Goal: Transaction & Acquisition: Purchase product/service

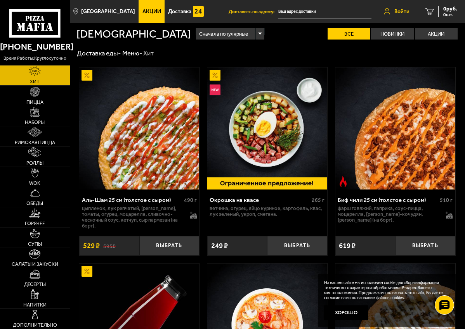
click at [394, 10] on span "Войти" at bounding box center [401, 11] width 15 height 5
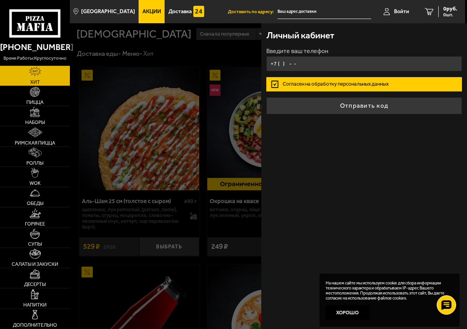
click at [337, 69] on input "+7 ( ) - -" at bounding box center [364, 63] width 196 height 15
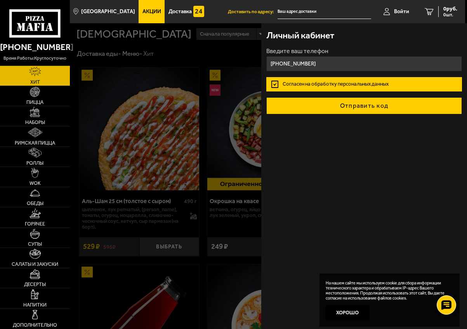
type input "[PHONE_NUMBER]"
click at [362, 109] on button "Отправить код" at bounding box center [364, 105] width 196 height 17
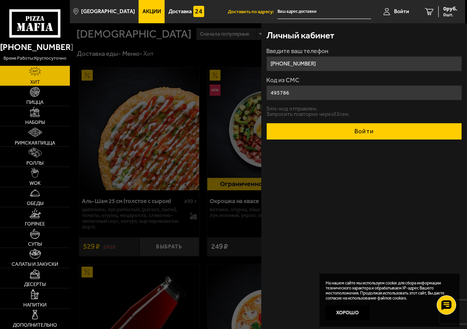
type input "495786"
click at [387, 129] on button "Войти" at bounding box center [364, 131] width 196 height 17
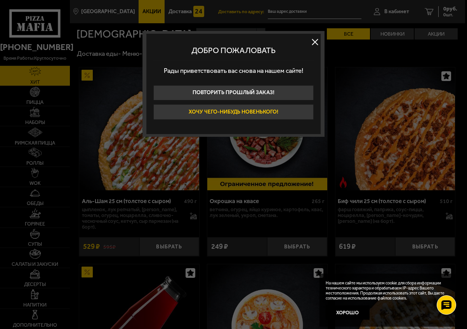
click at [259, 111] on button "Хочу чего-нибудь новенького!" at bounding box center [233, 112] width 160 height 16
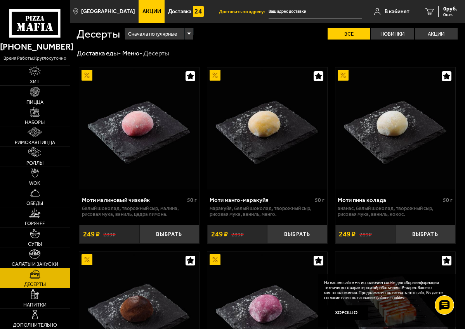
click at [40, 99] on link "Пицца" at bounding box center [35, 96] width 70 height 20
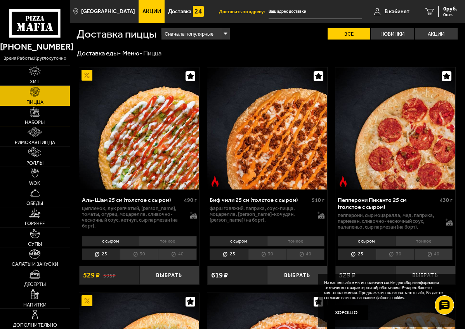
click at [37, 117] on img at bounding box center [35, 112] width 10 height 10
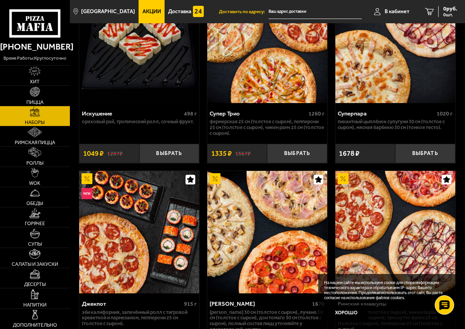
scroll to position [858, 0]
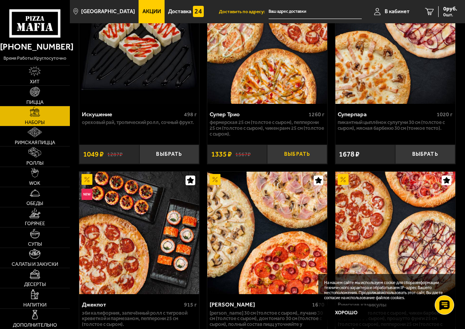
click at [296, 164] on button "Выбрать" at bounding box center [297, 154] width 60 height 19
click at [423, 13] on link "1 1335 руб. 1 шт." at bounding box center [436, 11] width 57 height 23
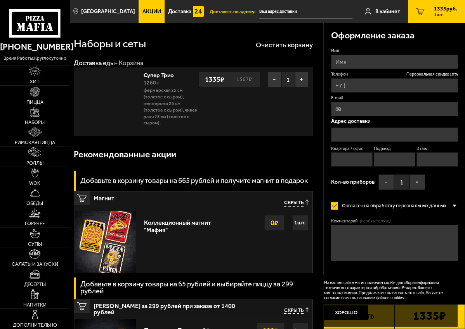
type input "[PHONE_NUMBER]"
type input "[STREET_ADDRESS]"
type input "346"
type input "1"
type input "3"
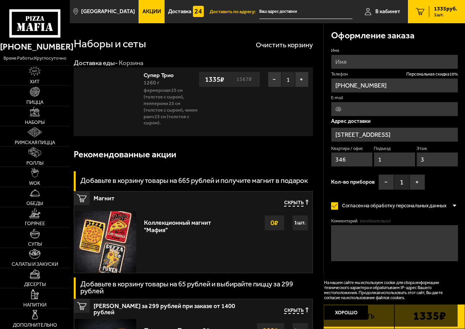
type input "[STREET_ADDRESS]"
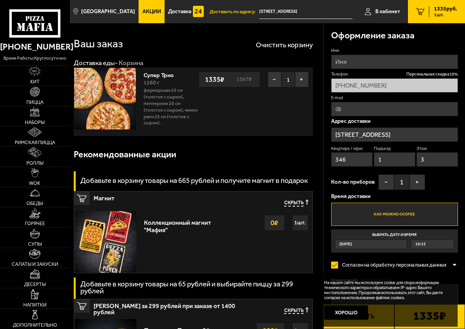
click at [362, 59] on input "Имя" at bounding box center [394, 62] width 127 height 14
type input "[PERSON_NAME]"
click at [367, 112] on input "E-mail" at bounding box center [394, 109] width 127 height 14
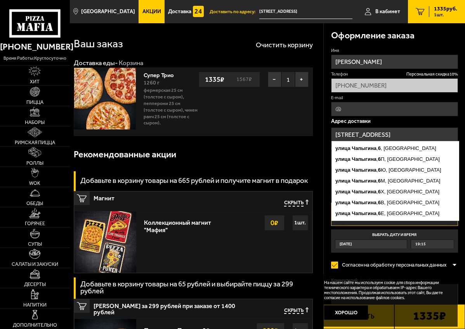
drag, startPoint x: 412, startPoint y: 134, endPoint x: 274, endPoint y: 125, distance: 138.4
click at [258, 122] on section "Ваш заказ Очистить корзину Доставка еды - Корзина Супер Трио 1260 г Фермерская …" at bounding box center [267, 316] width 395 height 586
click at [406, 140] on div "[STREET_ADDRESS] , [GEOGRAPHIC_DATA][STREET_ADDRESS][GEOGRAPHIC_DATA], [GEOGRAP…" at bounding box center [394, 135] width 127 height 14
drag, startPoint x: 409, startPoint y: 134, endPoint x: 315, endPoint y: 129, distance: 94.4
click at [315, 129] on section "Ваш заказ Очистить корзину Доставка еды - Корзина Супер Трио 1260 г Фермерская …" at bounding box center [267, 316] width 395 height 586
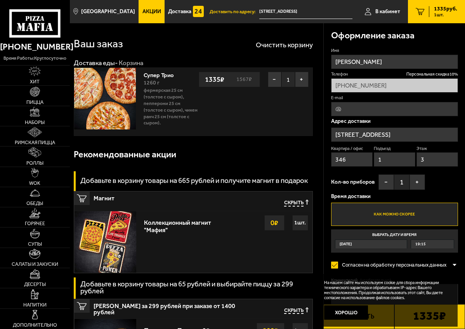
click at [389, 125] on div "Адрес доставки [STREET_ADDRESS] , [GEOGRAPHIC_DATA][STREET_ADDRESS][GEOGRAPHIC_…" at bounding box center [394, 144] width 127 height 51
drag, startPoint x: 339, startPoint y: 163, endPoint x: 343, endPoint y: 162, distance: 4.3
click at [339, 163] on input "346" at bounding box center [352, 159] width 42 height 14
drag, startPoint x: 352, startPoint y: 105, endPoint x: 357, endPoint y: 108, distance: 6.3
click at [352, 105] on input "E-mail" at bounding box center [394, 109] width 127 height 14
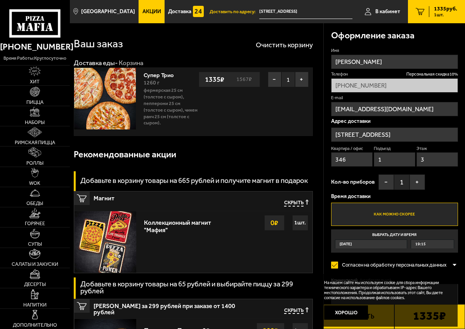
type input "[EMAIL_ADDRESS][DOMAIN_NAME]"
click at [400, 138] on input "[STREET_ADDRESS]" at bounding box center [394, 135] width 127 height 14
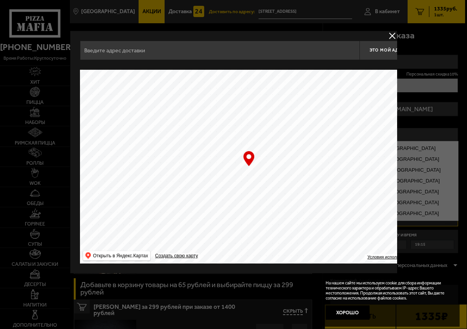
type input "[STREET_ADDRESS]"
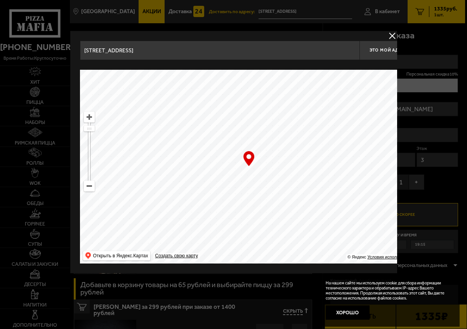
drag, startPoint x: 273, startPoint y: 149, endPoint x: 211, endPoint y: 268, distance: 134.3
click at [208, 273] on div "[STREET_ADDRESS] Это мой адрес Найдите адрес перетащив карту … © Яндекс Условия…" at bounding box center [233, 152] width 327 height 242
drag, startPoint x: 311, startPoint y: 145, endPoint x: 280, endPoint y: 209, distance: 70.6
click at [248, 293] on main "Санкт-Петербург Все Акции Доставка Личный кабинет Акции Доставка Доставить по а…" at bounding box center [267, 330] width 395 height 661
drag, startPoint x: 213, startPoint y: 342, endPoint x: 268, endPoint y: 245, distance: 111.7
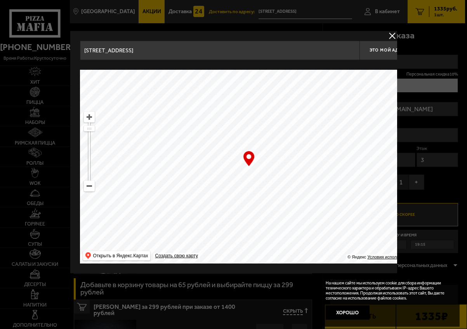
click at [220, 325] on main "Санкт-Петербург Все Акции Доставка Личный кабинет Акции Доставка Доставить по а…" at bounding box center [267, 330] width 395 height 661
type input "[STREET_ADDRESS]"
drag, startPoint x: 247, startPoint y: 302, endPoint x: 251, endPoint y: 298, distance: 5.5
click at [247, 303] on main "Санкт-Петербург Все Акции Доставка Личный кабинет Акции Доставка Доставить по а…" at bounding box center [267, 330] width 395 height 661
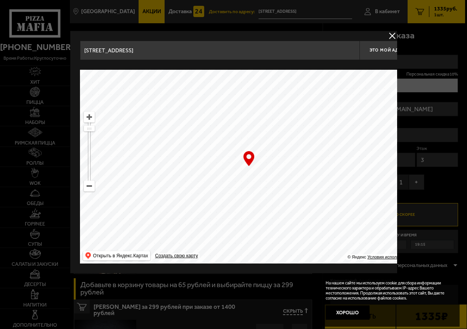
type input "[STREET_ADDRESS]"
drag, startPoint x: 303, startPoint y: 136, endPoint x: 257, endPoint y: 66, distance: 83.9
click at [288, 198] on ymaps at bounding box center [248, 167] width 337 height 194
type input "[STREET_ADDRESS]"
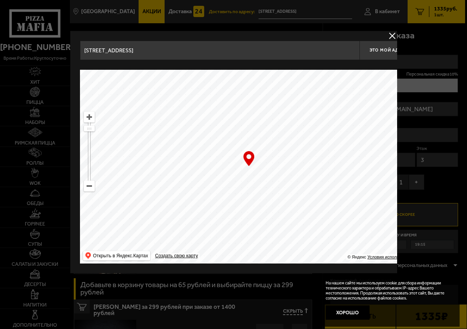
type input "[STREET_ADDRESS]"
click at [285, 45] on input "[STREET_ADDRESS]" at bounding box center [219, 50] width 279 height 19
type input "[STREET_ADDRESS]"
drag, startPoint x: 291, startPoint y: 47, endPoint x: 2, endPoint y: 38, distance: 289.1
click at [70, 38] on main "Санкт-Петербург Все Акции Доставка Личный кабинет Акции Доставка Доставить по а…" at bounding box center [267, 330] width 395 height 661
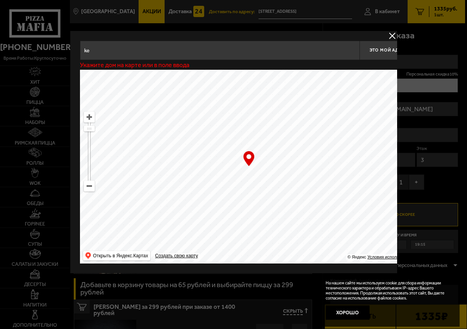
type input "k"
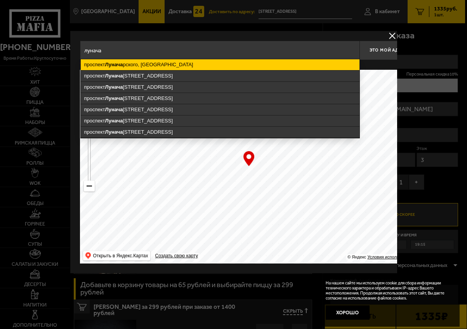
click at [166, 64] on ymaps "[GEOGRAPHIC_DATA], [GEOGRAPHIC_DATA]" at bounding box center [219, 64] width 278 height 11
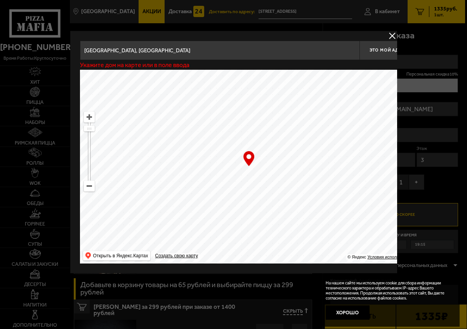
click at [225, 48] on input "[GEOGRAPHIC_DATA], [GEOGRAPHIC_DATA]" at bounding box center [219, 50] width 279 height 19
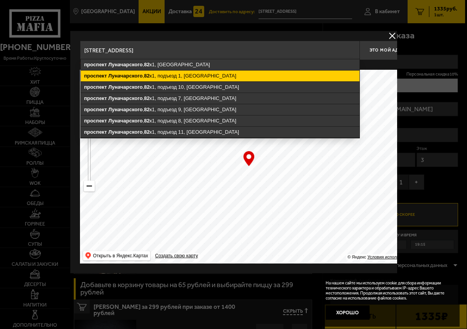
click at [195, 76] on ymaps "[STREET_ADDRESS]" at bounding box center [219, 76] width 278 height 11
type input "[STREET_ADDRESS]"
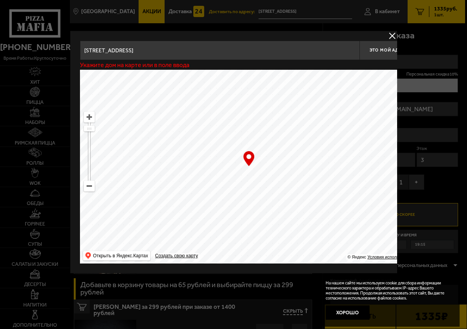
type input "[STREET_ADDRESS]"
click at [250, 49] on input "[STREET_ADDRESS]" at bounding box center [219, 50] width 279 height 19
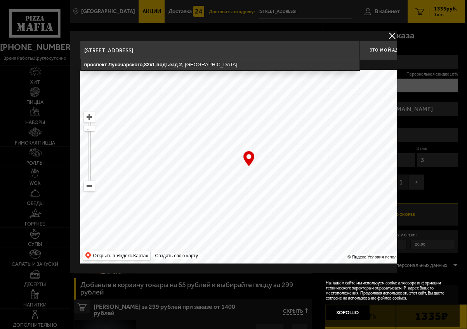
click at [261, 48] on input "[STREET_ADDRESS]" at bounding box center [219, 50] width 279 height 19
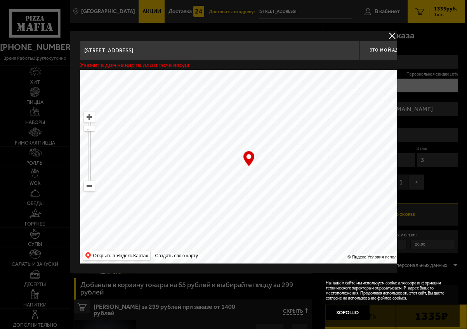
click at [247, 166] on div "… © Яндекс Условия использования Открыть в Яндекс.Картах Создать свою карту" at bounding box center [248, 167] width 337 height 194
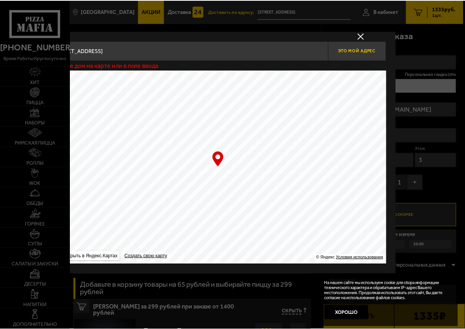
scroll to position [0, 29]
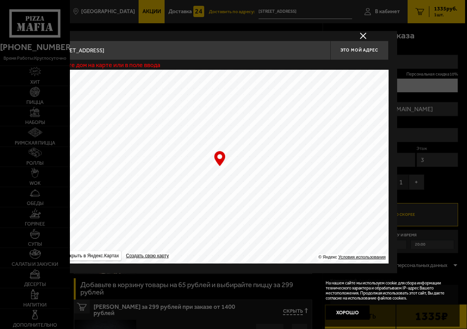
click at [274, 51] on input "[STREET_ADDRESS]" at bounding box center [189, 50] width 279 height 19
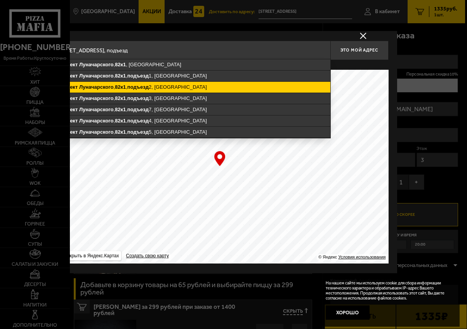
click at [130, 90] on ymaps "подъезд" at bounding box center [137, 87] width 21 height 6
type input "[STREET_ADDRESS]"
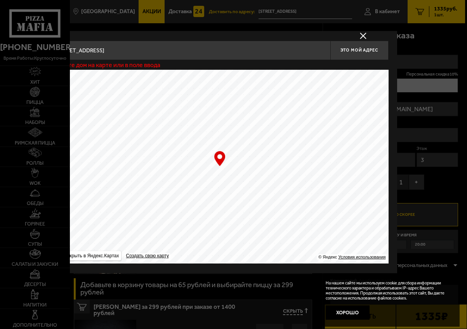
type input "[STREET_ADDRESS]"
click at [349, 48] on span "Это мой адрес" at bounding box center [358, 50] width 37 height 5
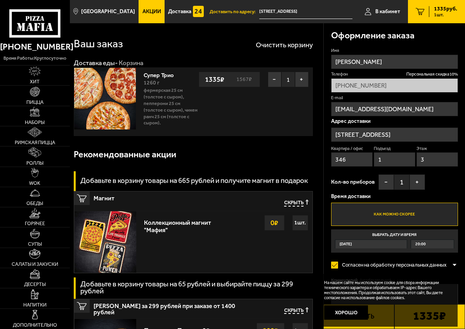
click at [420, 212] on label "Как можно скорее" at bounding box center [394, 214] width 127 height 23
click at [0, 0] on input "Как можно скорее" at bounding box center [0, 0] width 0 height 0
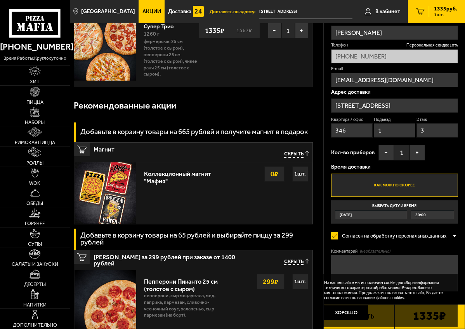
scroll to position [84, 0]
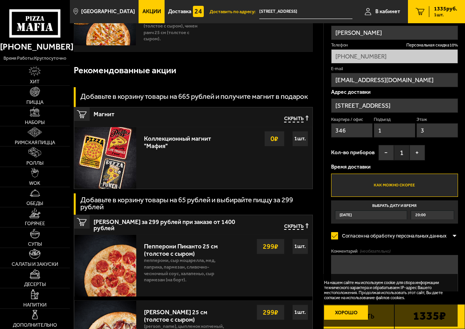
click at [358, 312] on button "Хорошо" at bounding box center [345, 313] width 43 height 14
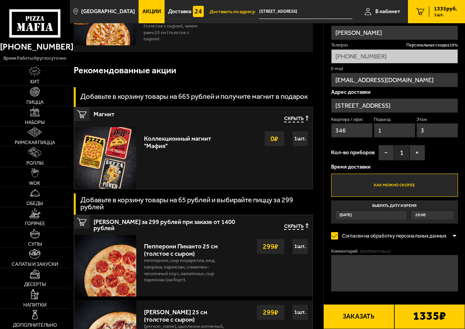
click at [358, 316] on button "Заказать" at bounding box center [358, 316] width 71 height 25
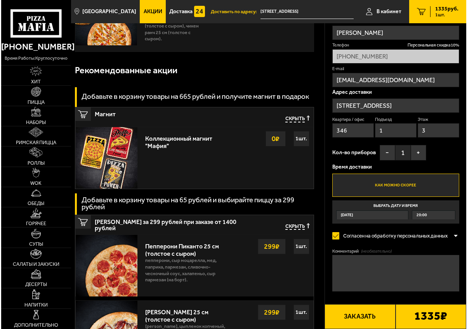
scroll to position [83, 0]
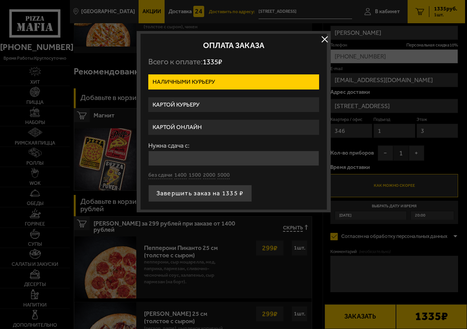
click at [195, 106] on label "Картой курьеру" at bounding box center [233, 104] width 171 height 15
click at [0, 0] on input "Картой курьеру" at bounding box center [0, 0] width 0 height 0
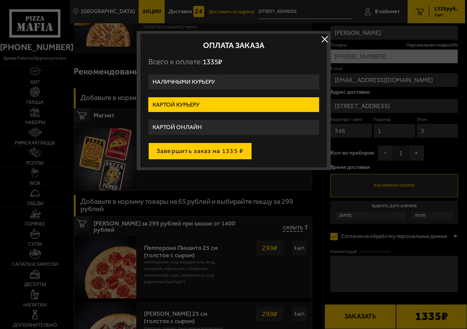
click at [201, 150] on button "Завершить заказ на 1335 ₽" at bounding box center [200, 151] width 104 height 17
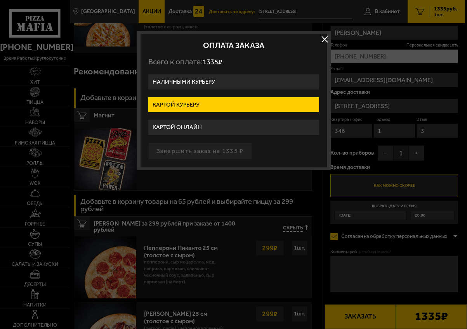
type input "[STREET_ADDRESS]"
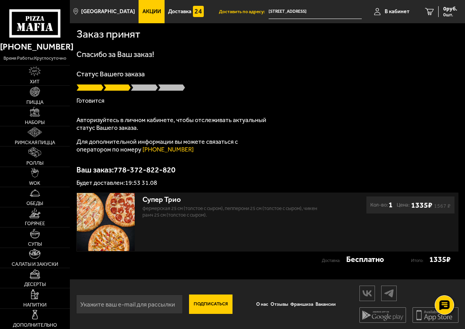
scroll to position [0, 0]
